Goal: Task Accomplishment & Management: Manage account settings

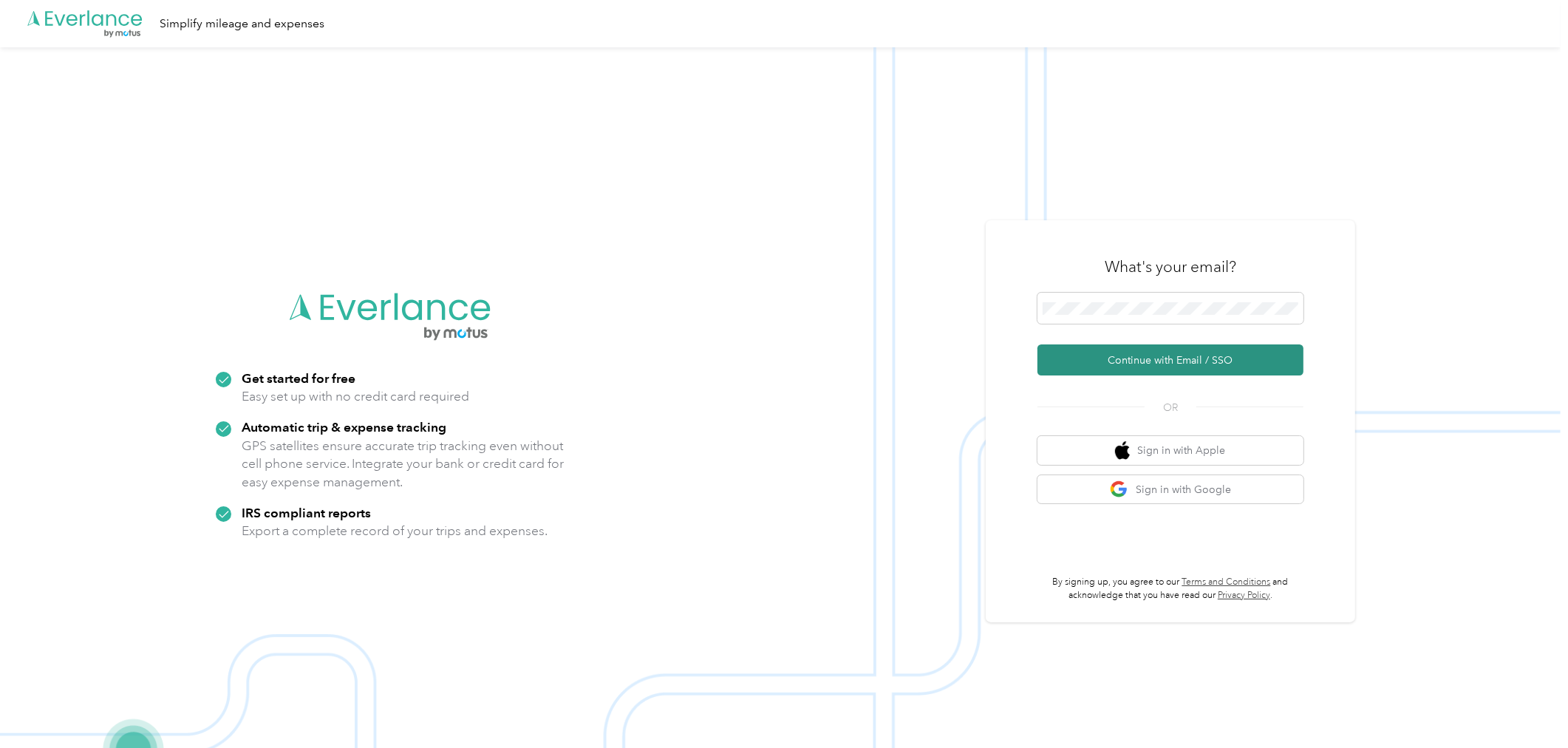
click at [1173, 358] on button "Continue with Email / SSO" at bounding box center [1170, 360] width 266 height 31
click at [1139, 363] on button "Continue with Email / SSO" at bounding box center [1170, 360] width 266 height 31
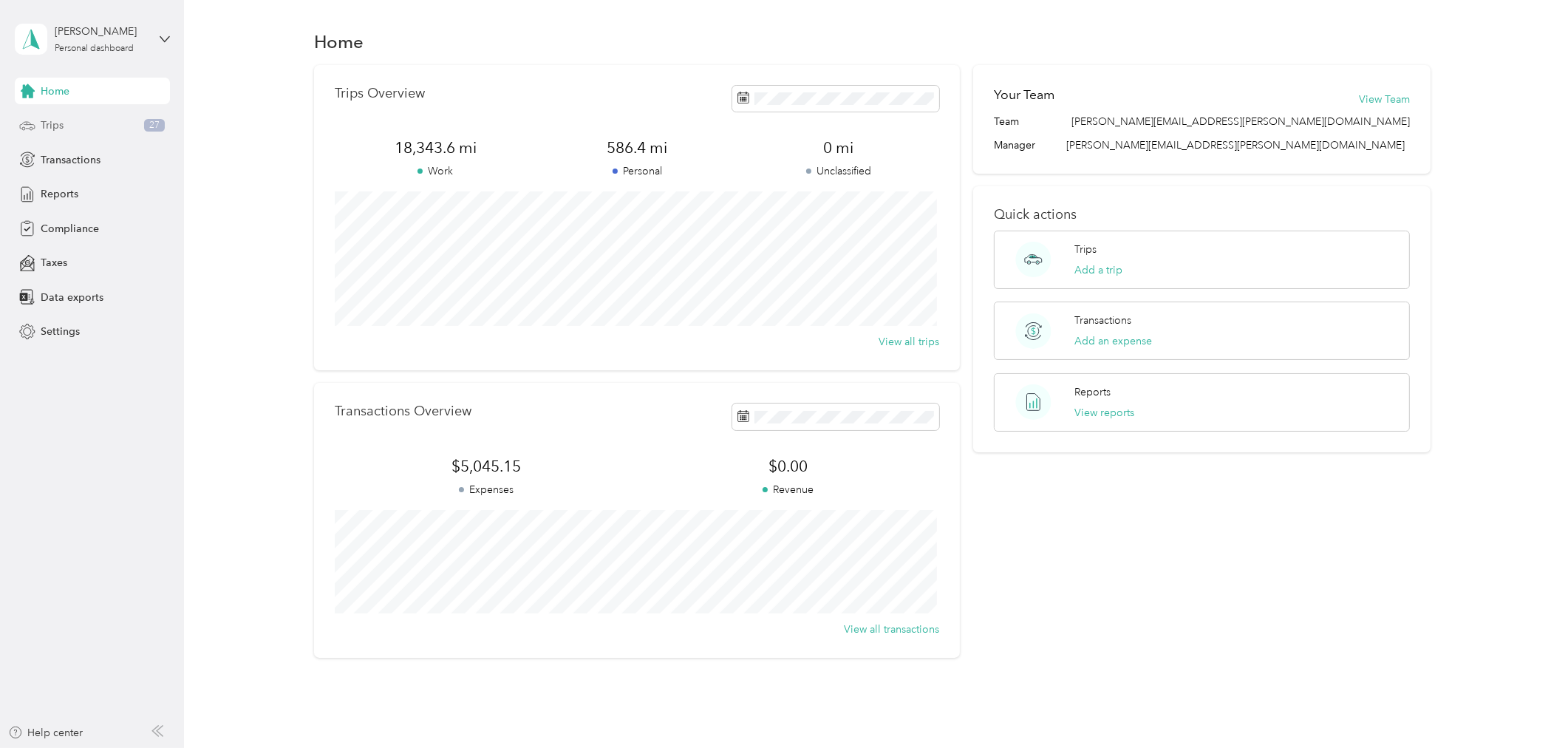
click at [81, 123] on div "Trips 27" at bounding box center [92, 126] width 155 height 27
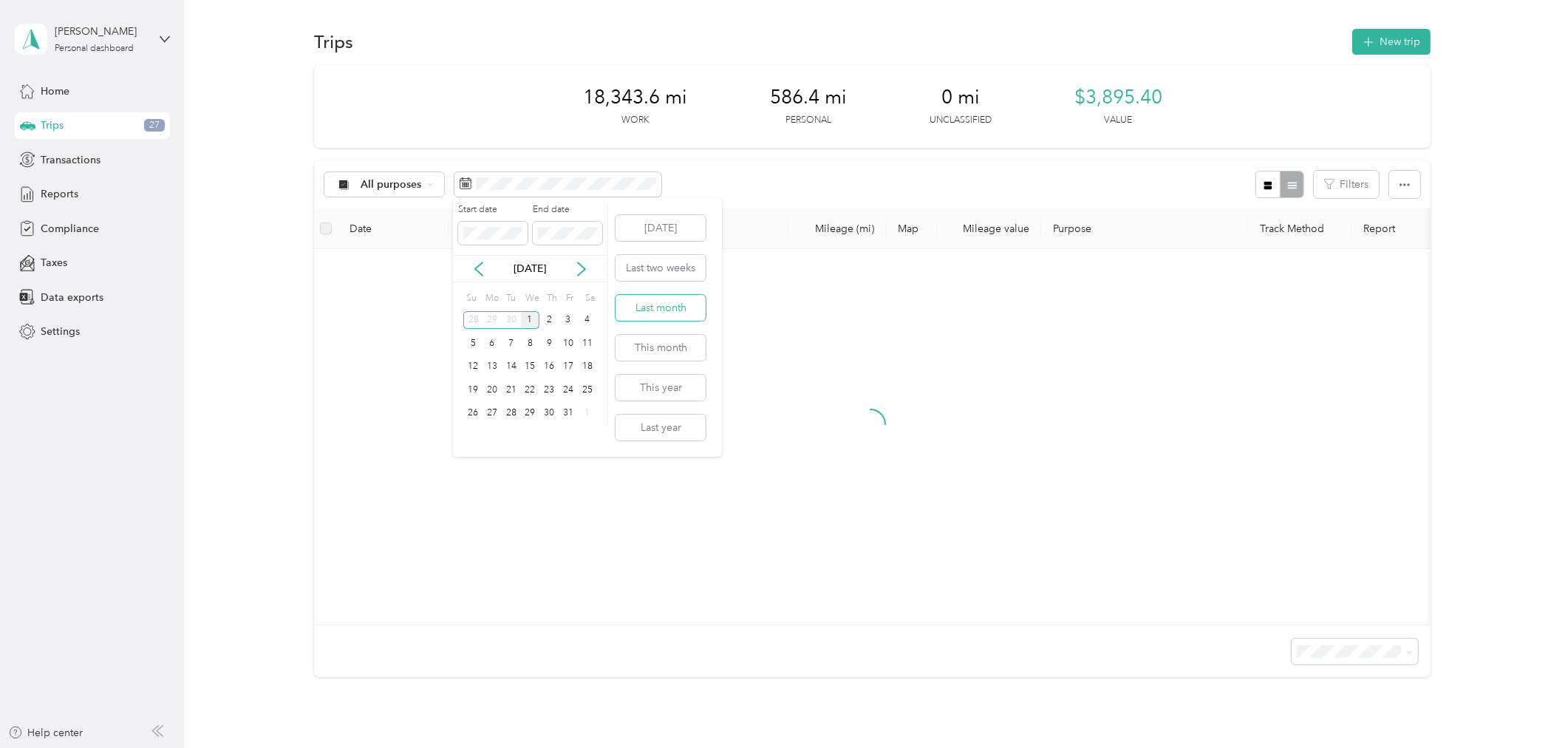
click at [667, 308] on button "Last month" at bounding box center [661, 308] width 91 height 26
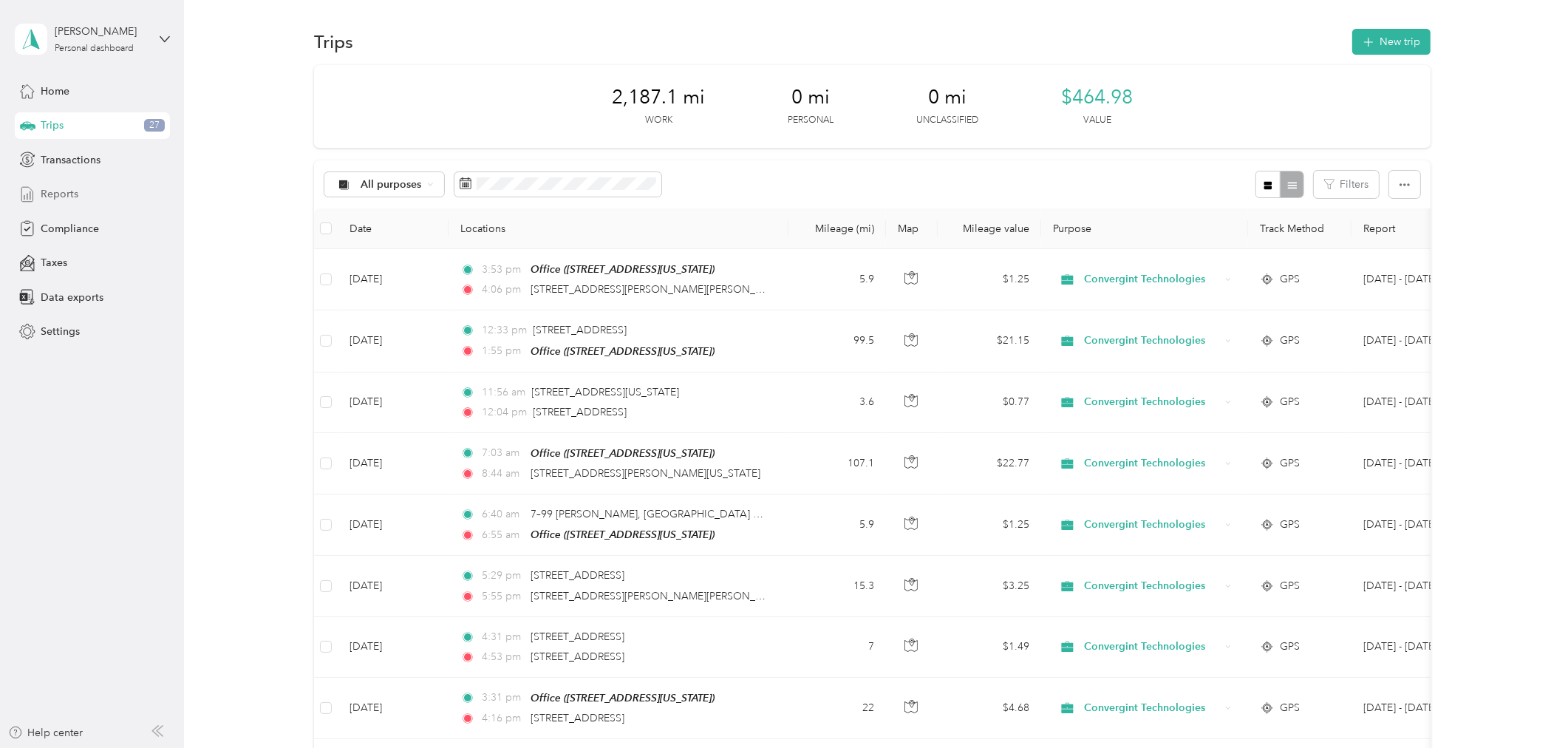
click at [71, 192] on span "Reports" at bounding box center [59, 194] width 38 height 16
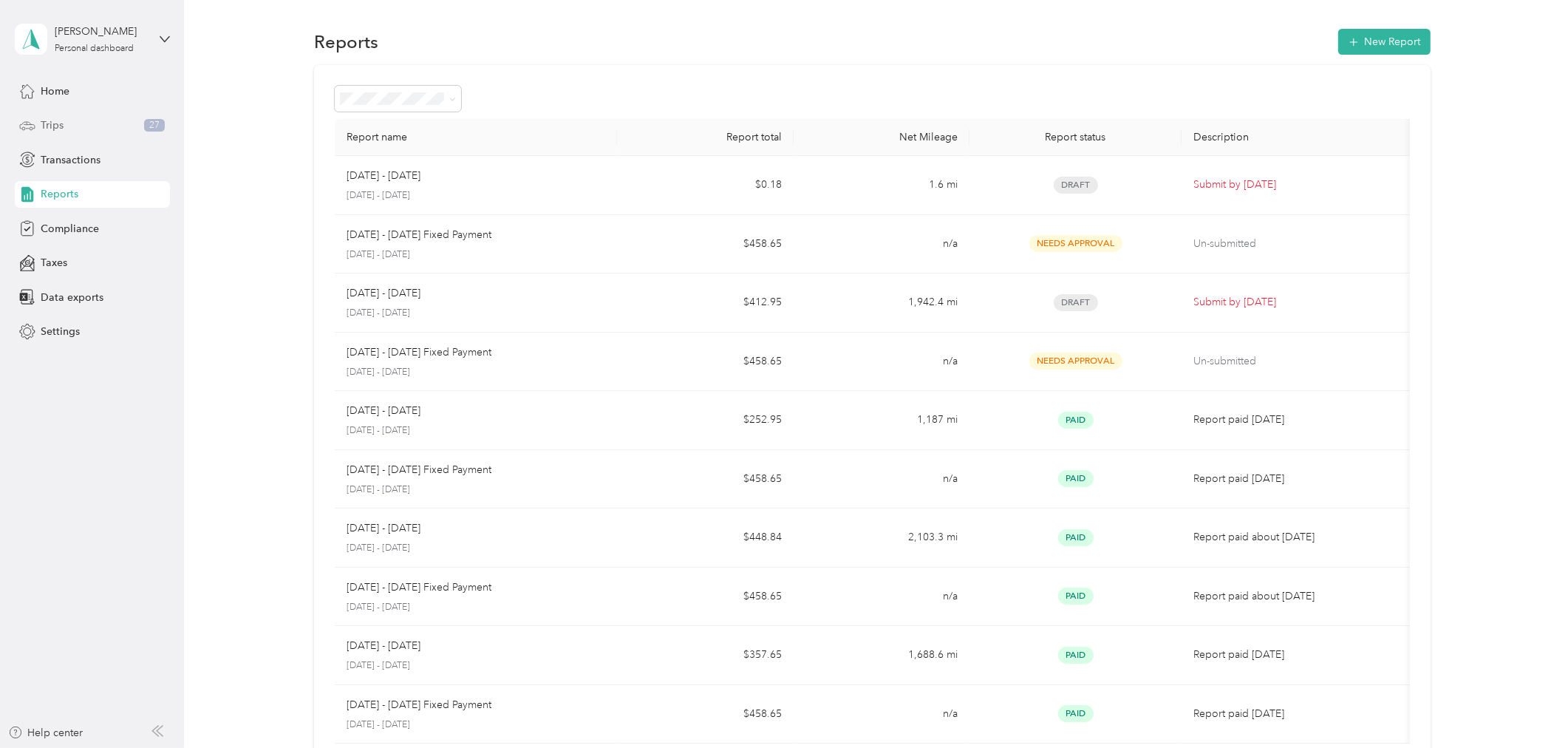
click at [93, 126] on div "Trips 27" at bounding box center [92, 126] width 155 height 27
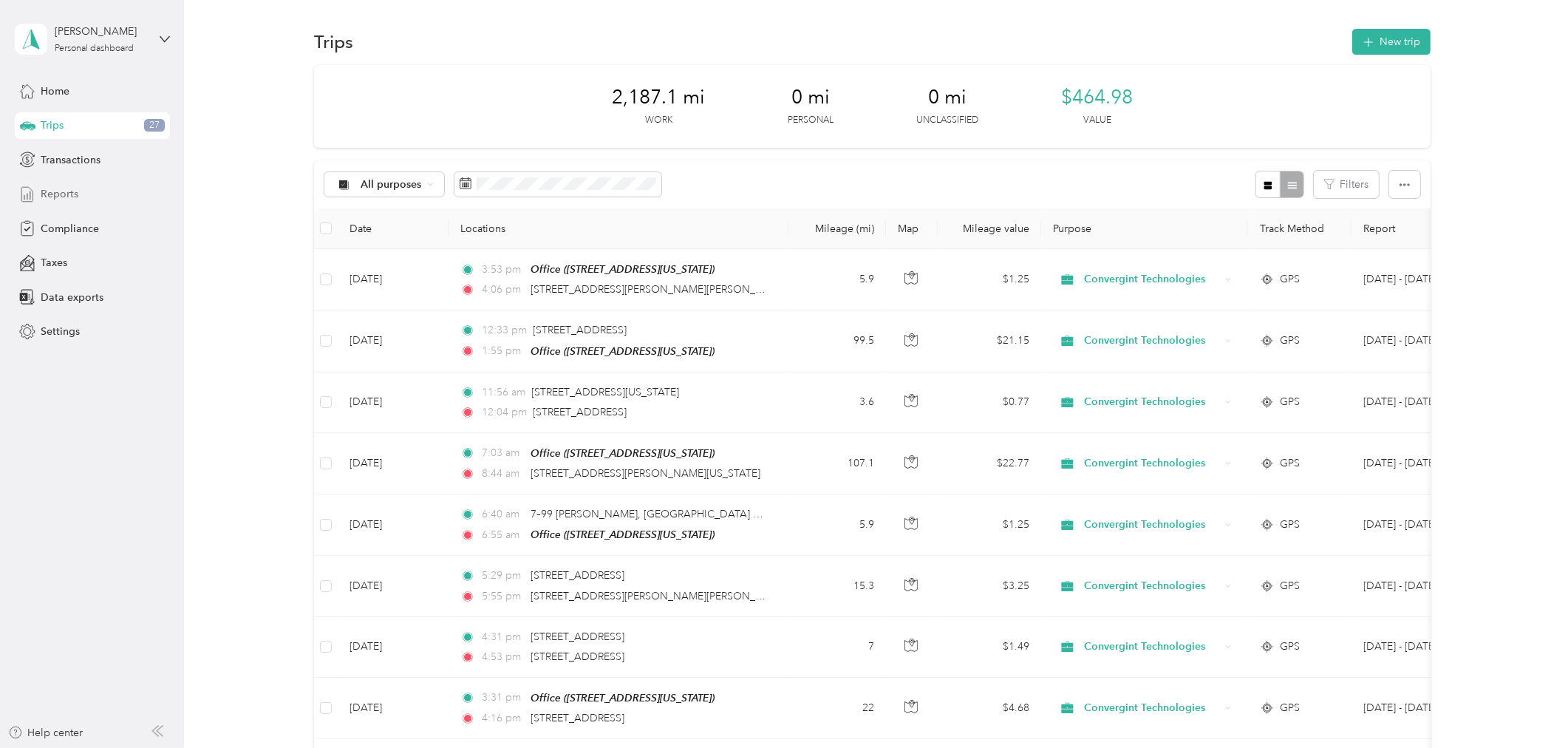
click at [71, 193] on span "Reports" at bounding box center [59, 194] width 38 height 16
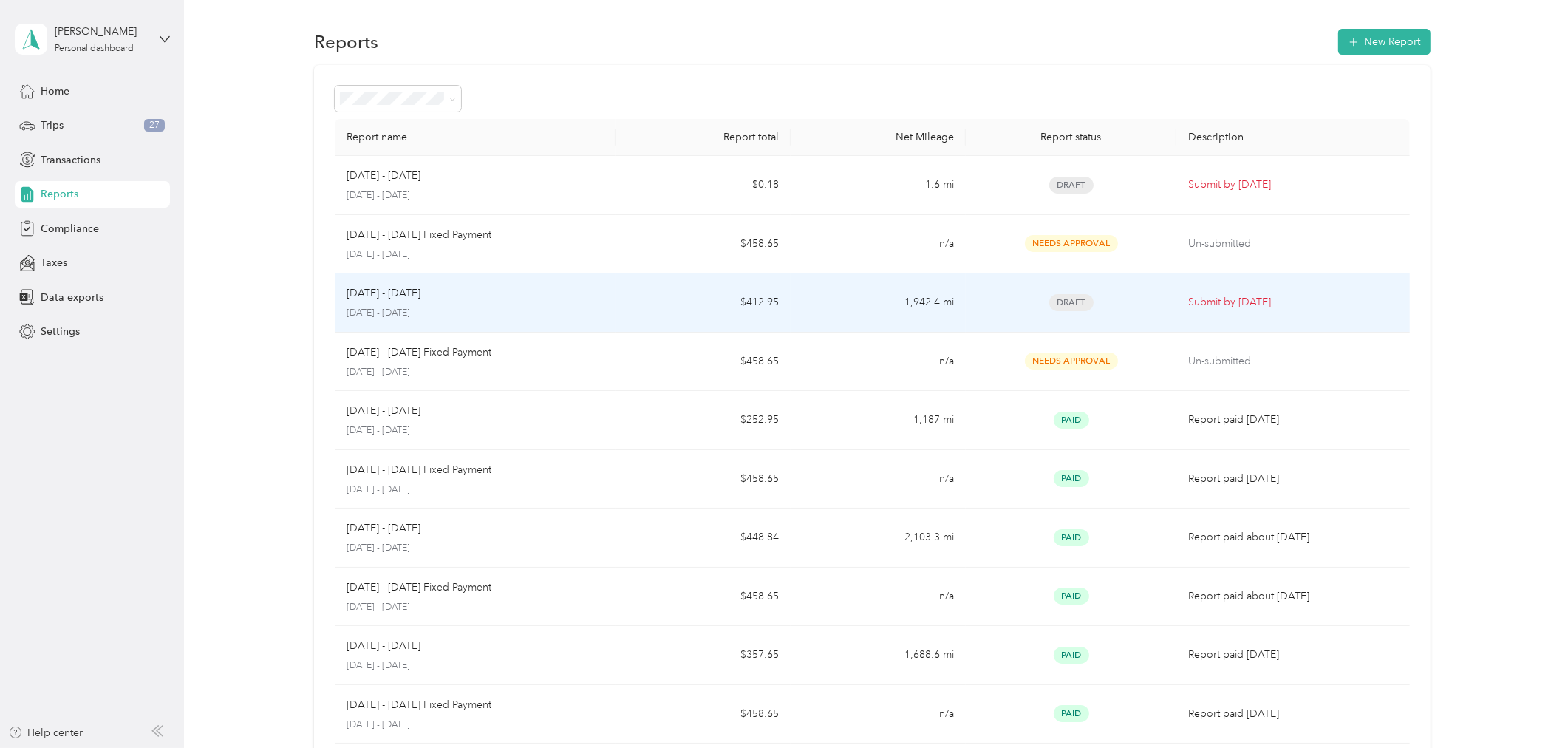
click at [791, 303] on td "1,942.4 mi" at bounding box center [878, 303] width 175 height 60
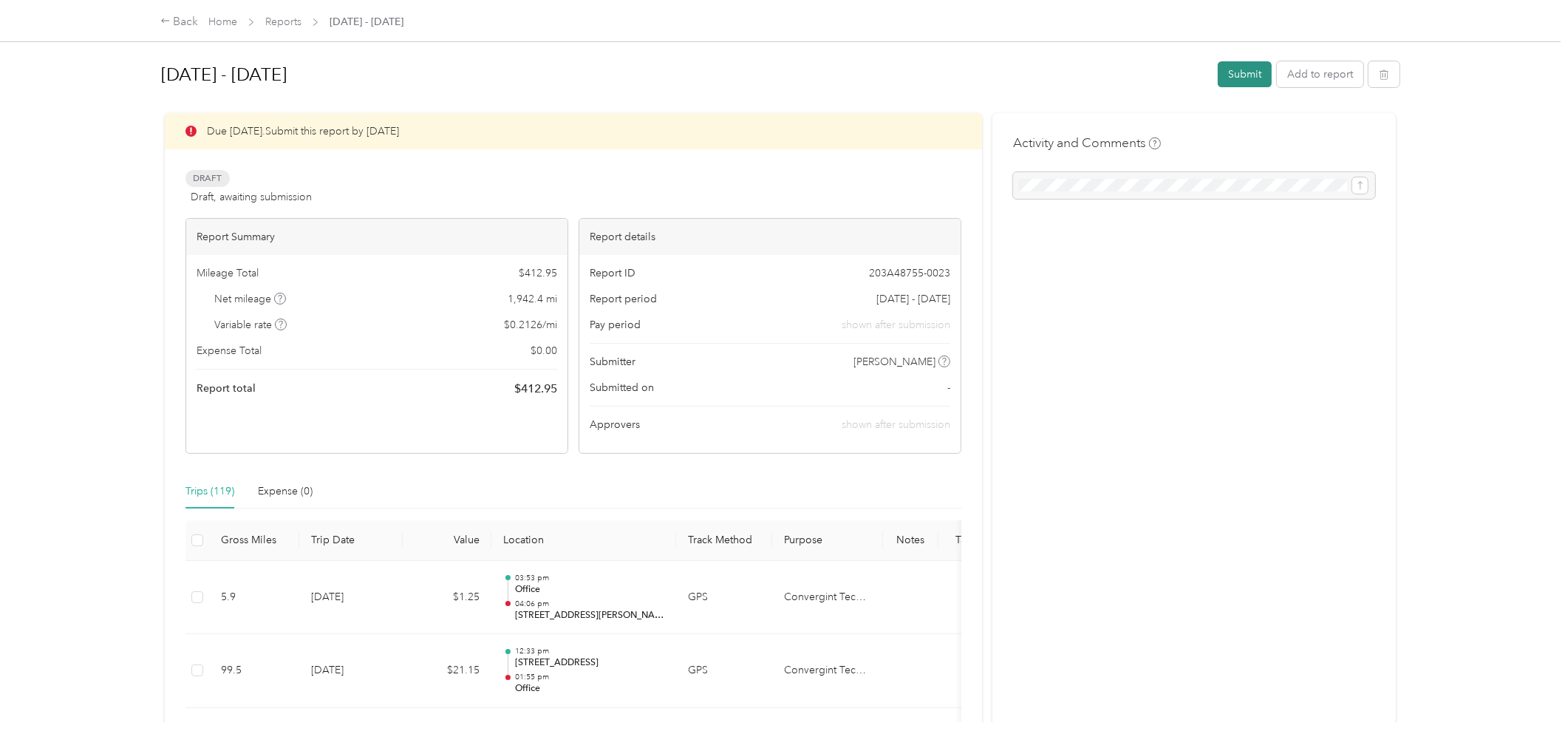
click at [1235, 72] on button "Submit" at bounding box center [1245, 74] width 54 height 26
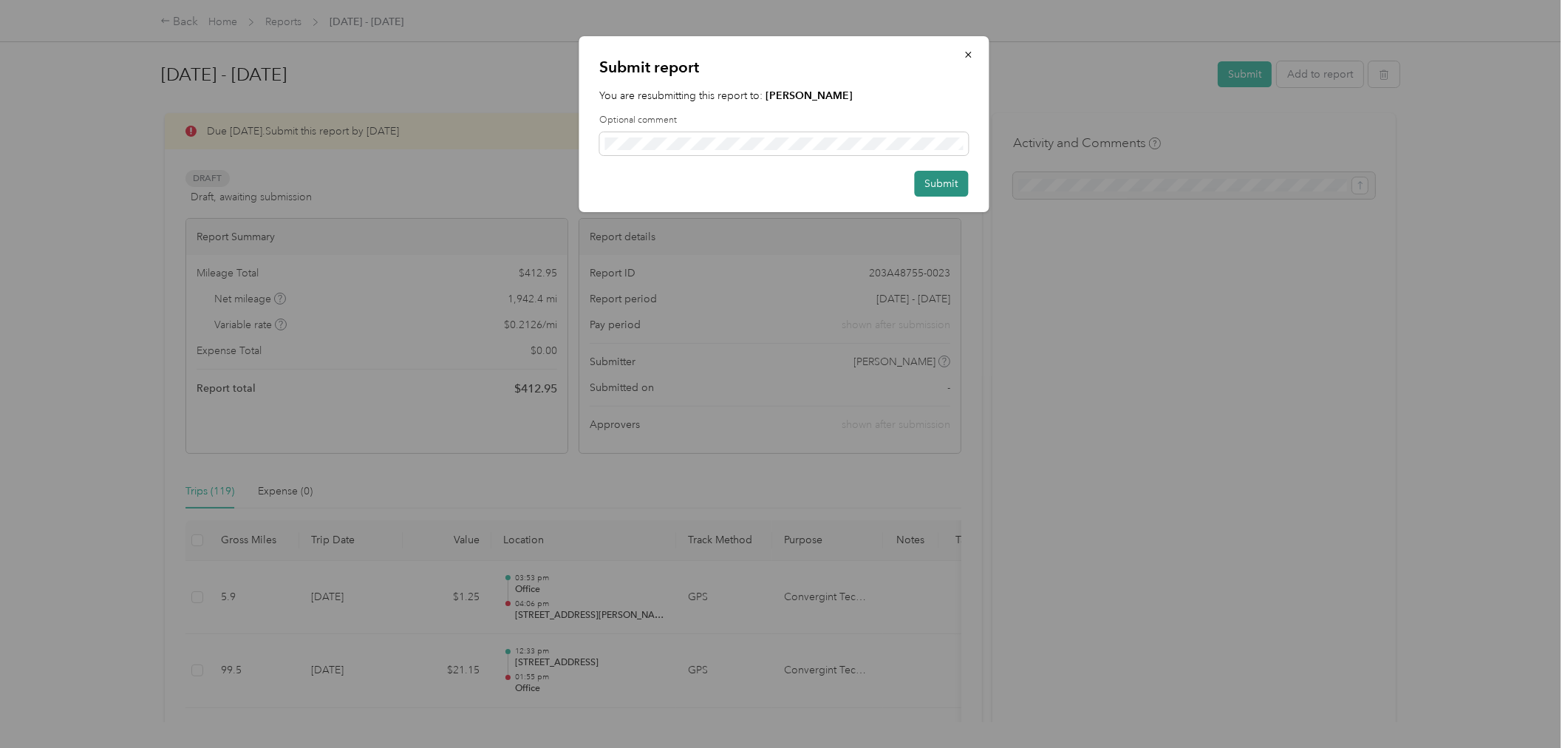
click at [957, 182] on button "Submit" at bounding box center [942, 184] width 54 height 26
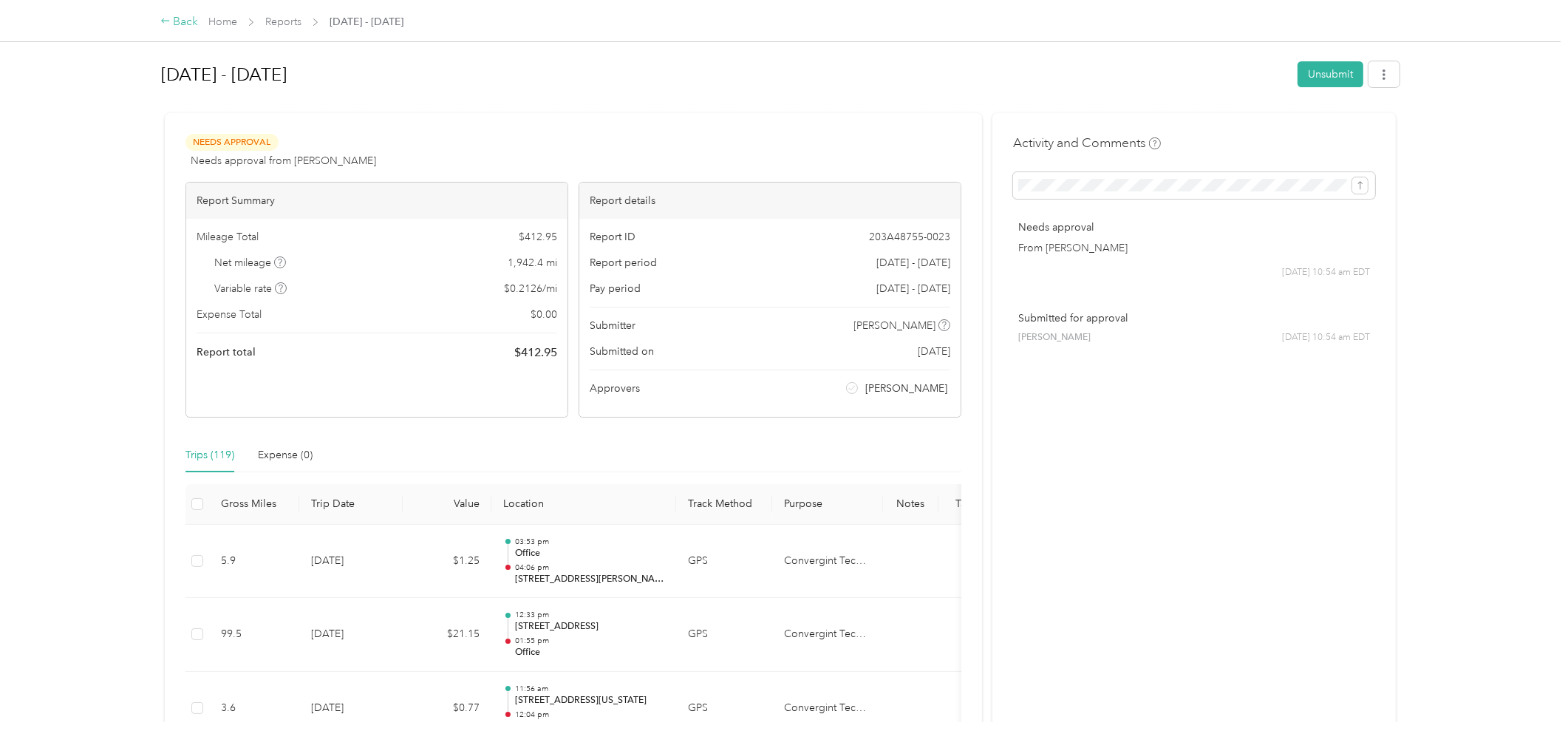
click at [188, 21] on div "Back" at bounding box center [179, 22] width 39 height 18
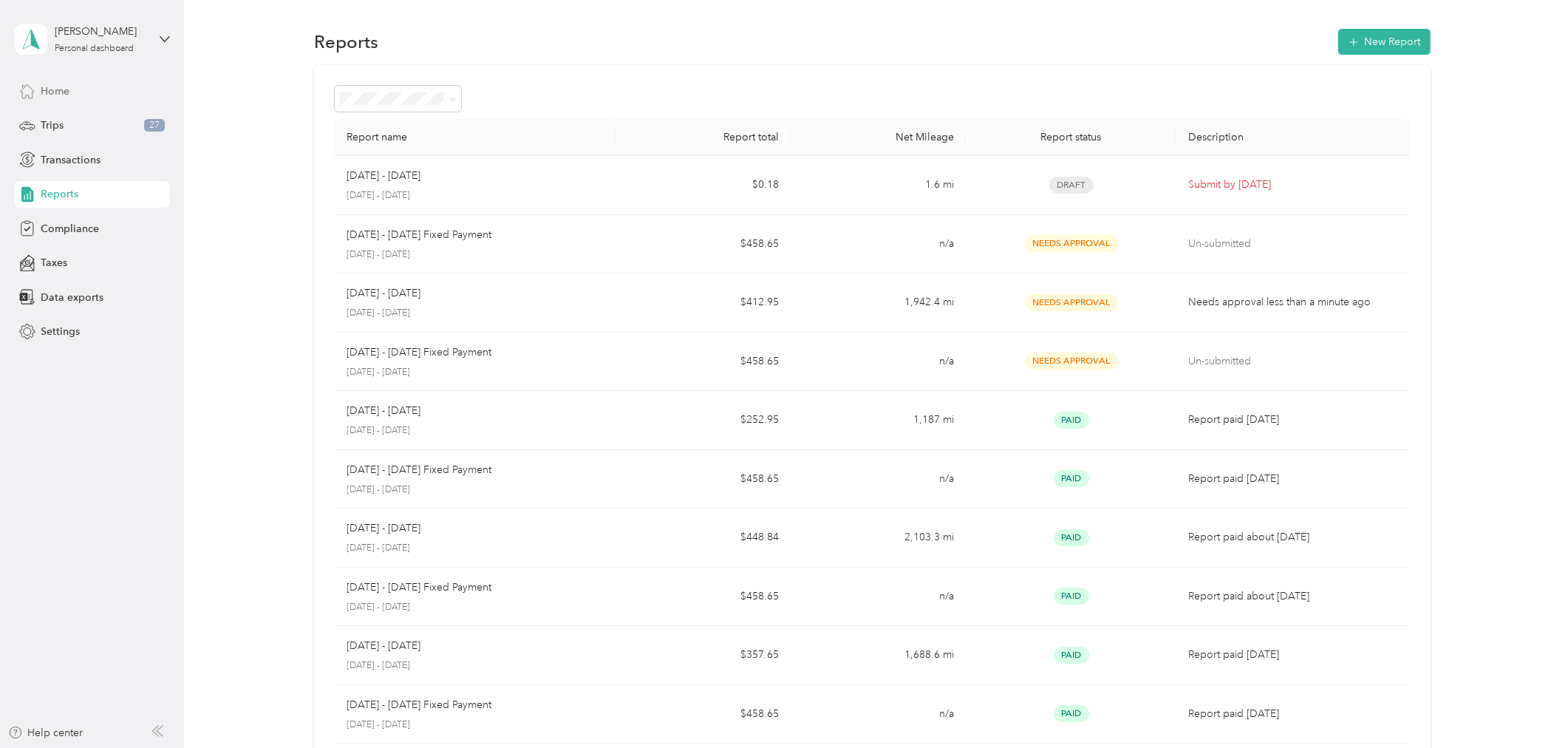
click at [78, 91] on div "Home" at bounding box center [92, 91] width 155 height 27
